Goal: Transaction & Acquisition: Book appointment/travel/reservation

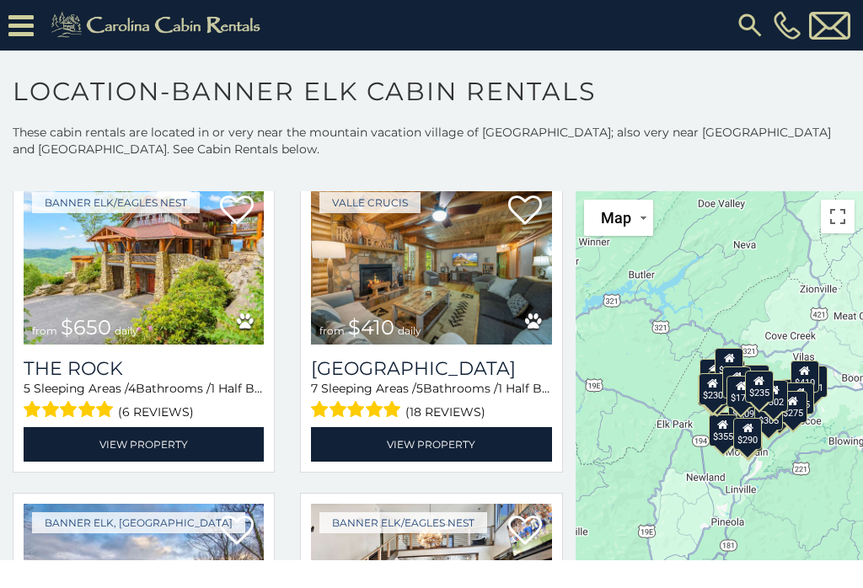
scroll to position [1067, 0]
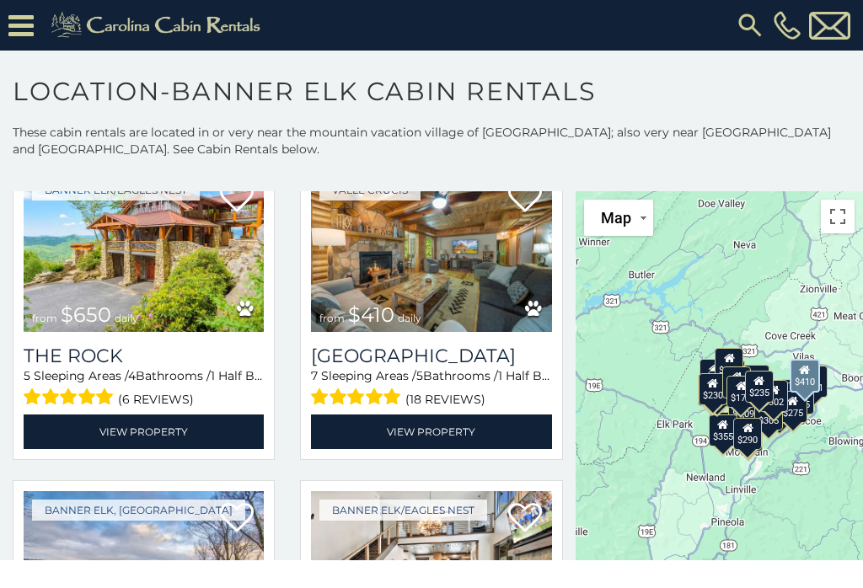
click at [457, 428] on link "View Property" at bounding box center [431, 431] width 240 height 35
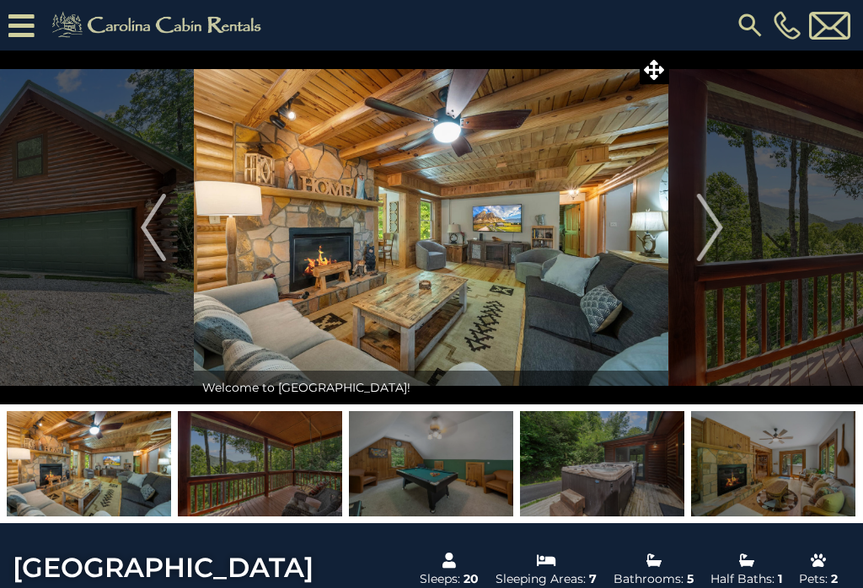
click at [712, 211] on img "Next" at bounding box center [709, 227] width 25 height 67
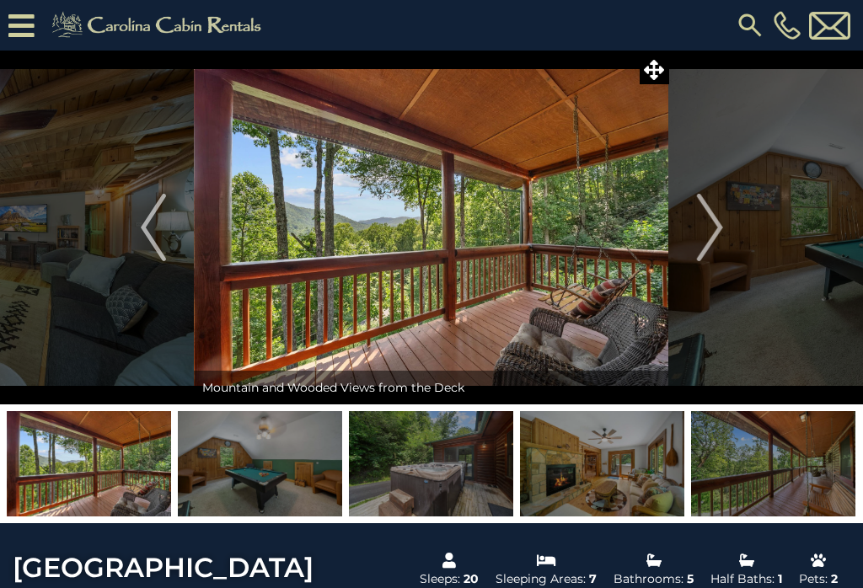
click at [718, 216] on img "Next" at bounding box center [709, 227] width 25 height 67
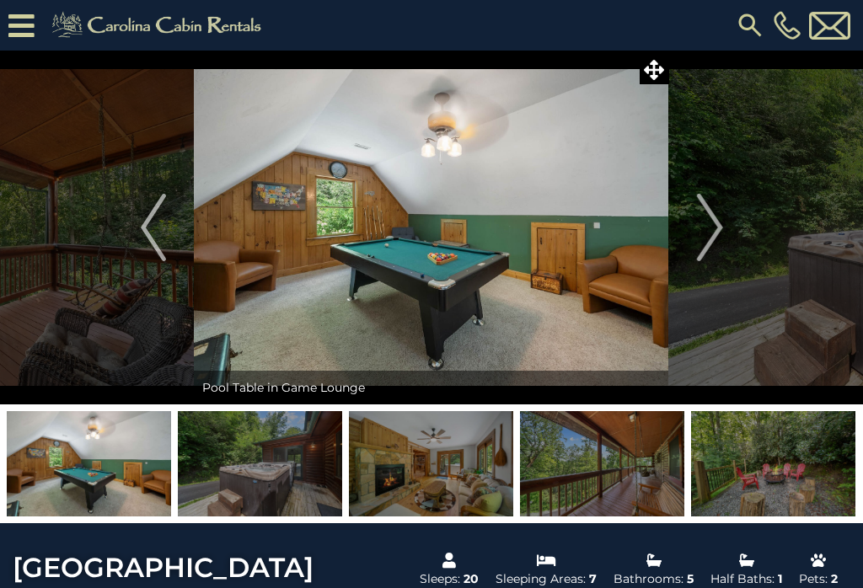
click at [152, 226] on img "Previous" at bounding box center [153, 227] width 25 height 67
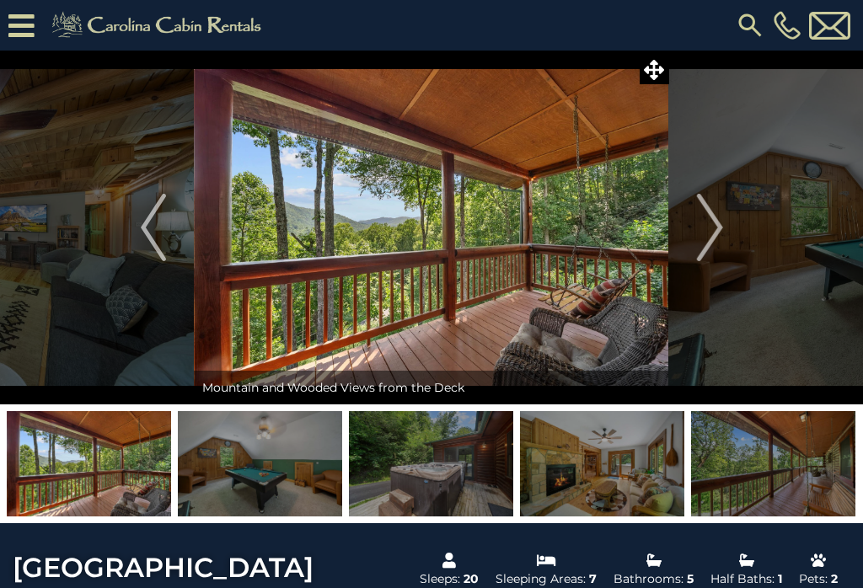
click at [709, 222] on img "Next" at bounding box center [709, 227] width 25 height 67
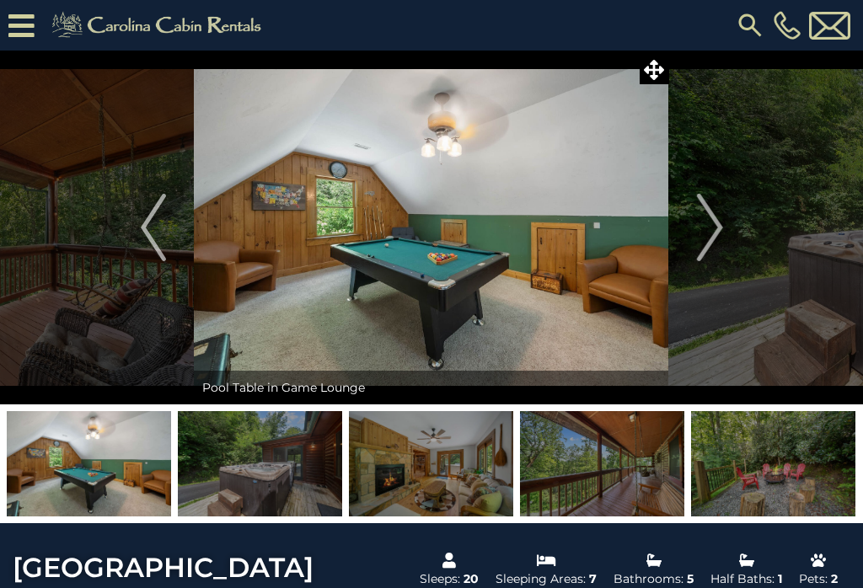
click at [702, 211] on img "Next" at bounding box center [709, 227] width 25 height 67
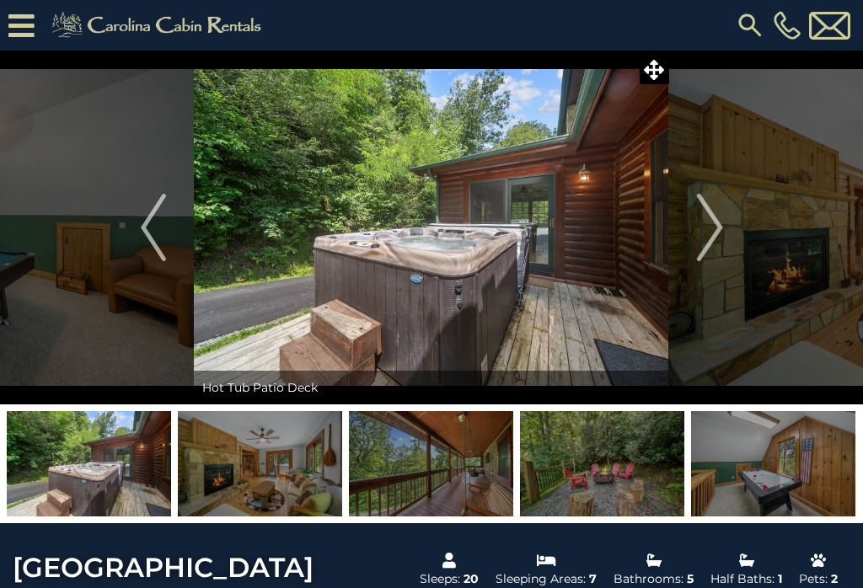
click at [712, 206] on img "Next" at bounding box center [709, 227] width 25 height 67
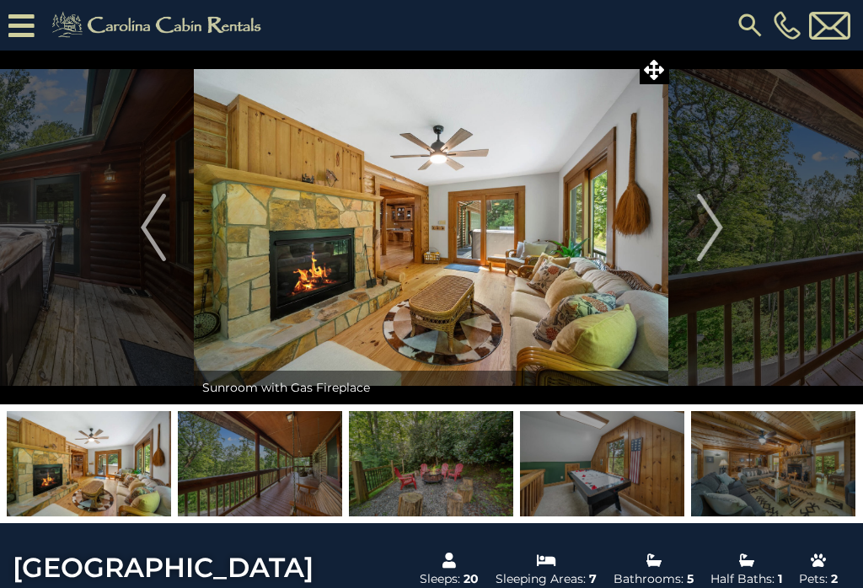
click at [140, 220] on button "Previous" at bounding box center [154, 228] width 82 height 354
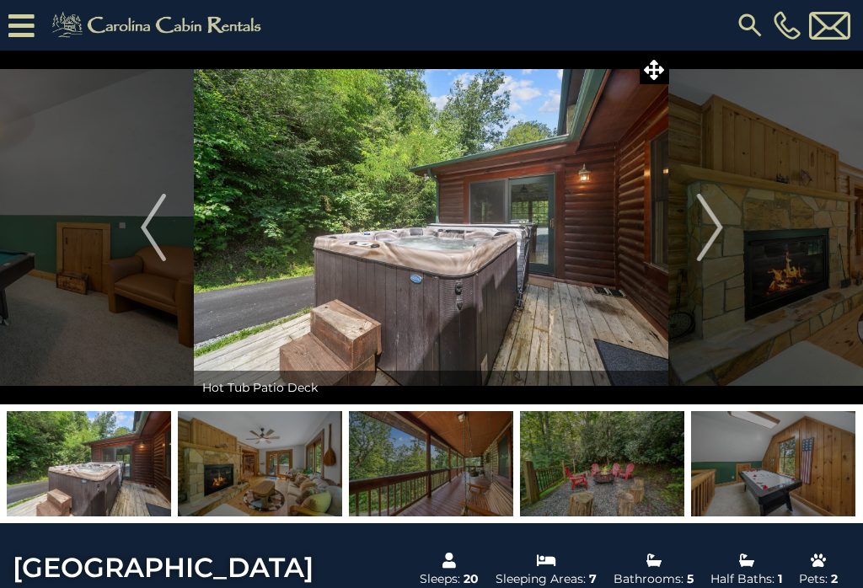
click at [707, 217] on img "Next" at bounding box center [709, 227] width 25 height 67
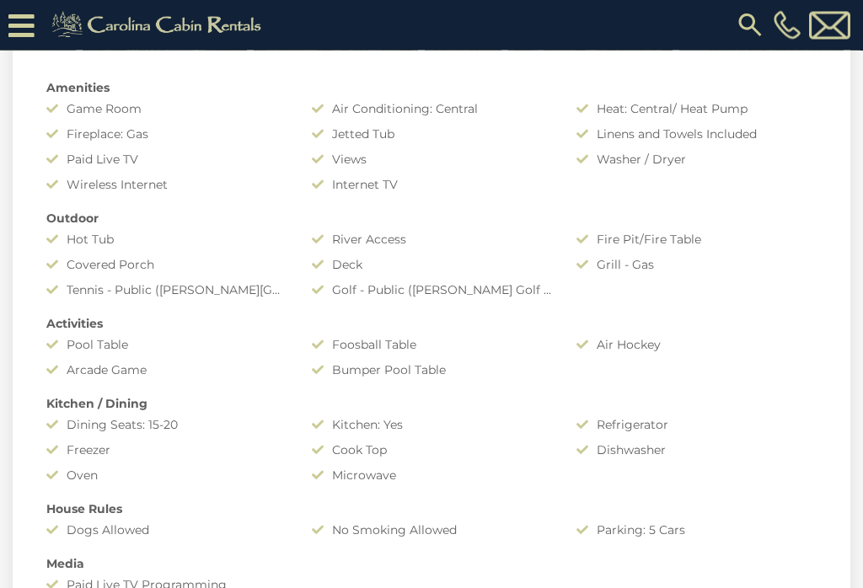
scroll to position [1158, 0]
